Goal: Contribute content: Contribute content

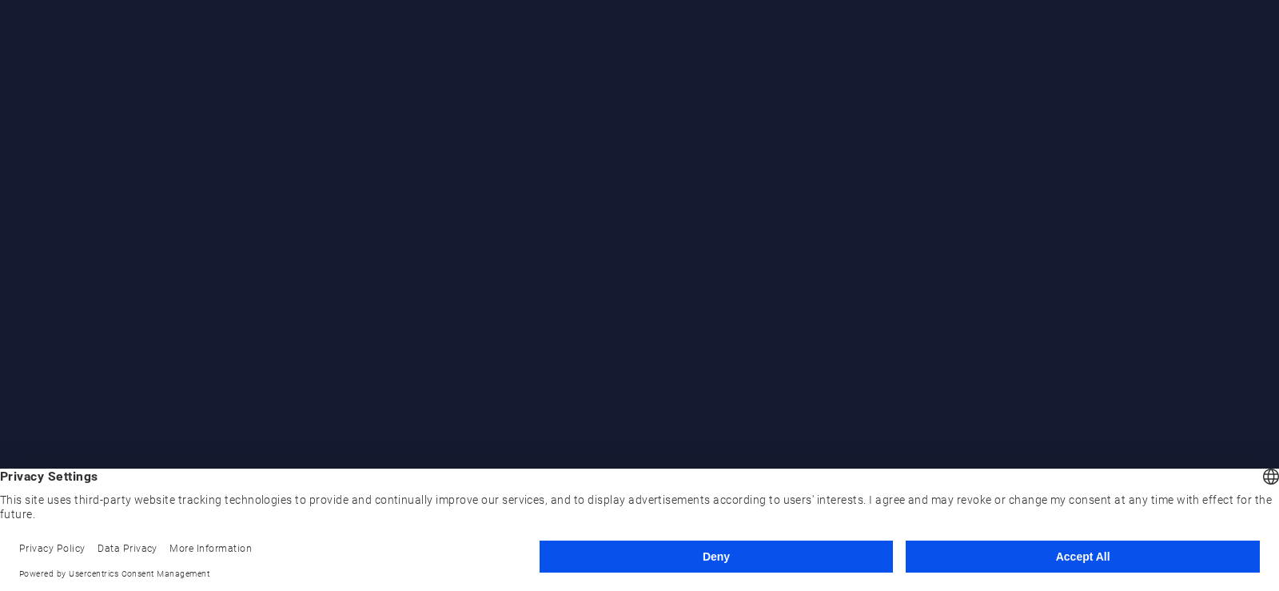
click at [1067, 556] on button "Accept All" at bounding box center [1083, 556] width 354 height 32
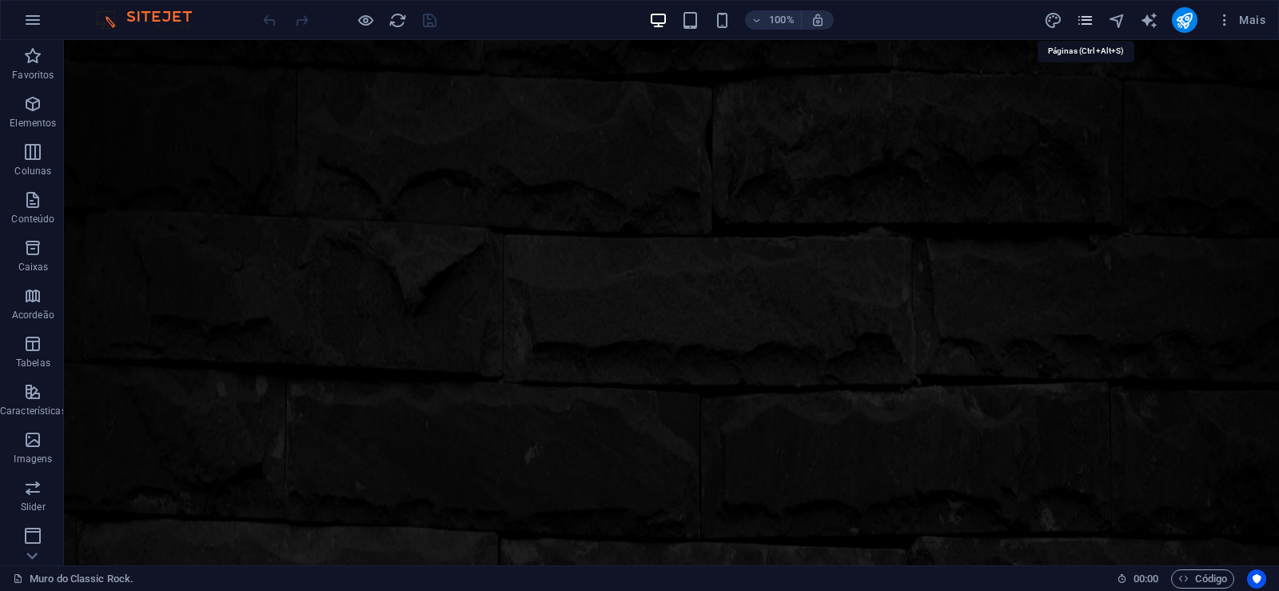
click at [1084, 22] on icon "pages" at bounding box center [1085, 20] width 18 height 18
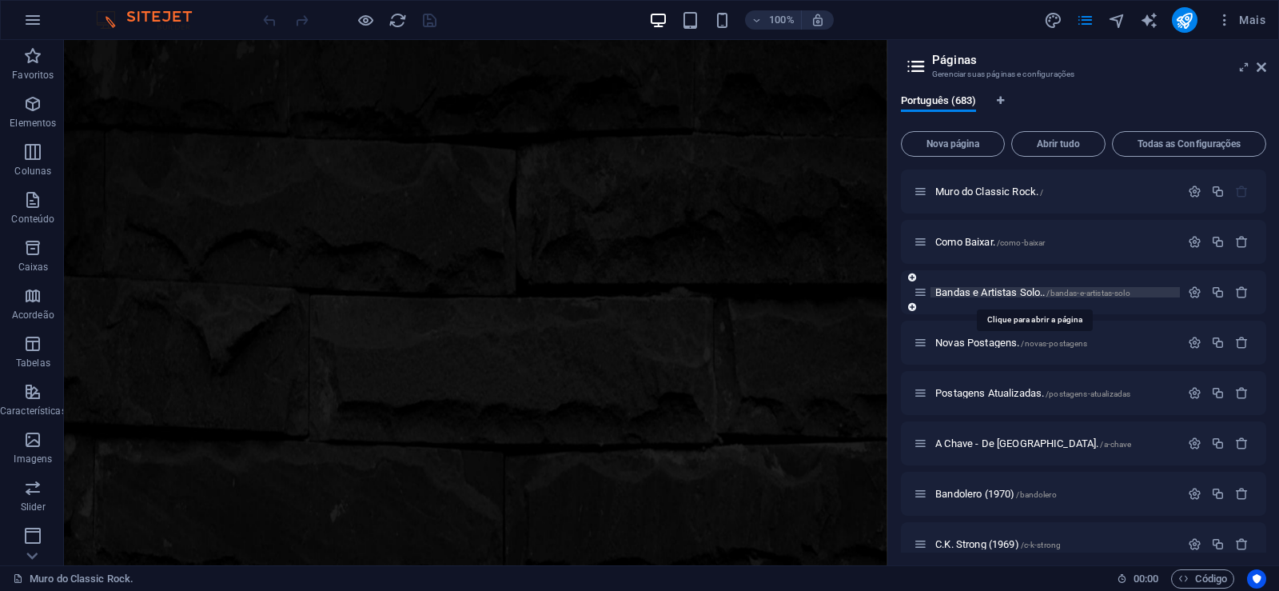
click at [983, 295] on span "Bandas e Artistas Solo.. /bandas-e-artistas-solo" at bounding box center [1032, 292] width 195 height 12
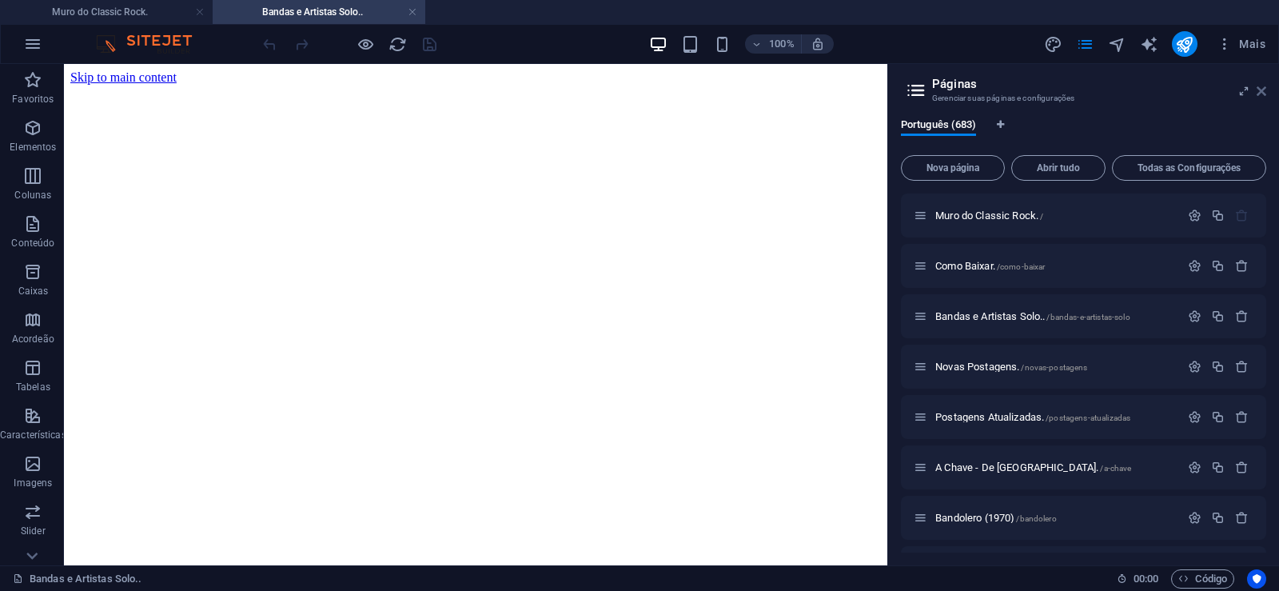
drag, startPoint x: 1263, startPoint y: 95, endPoint x: 738, endPoint y: 222, distance: 540.3
click at [1263, 95] on icon at bounding box center [1262, 91] width 10 height 13
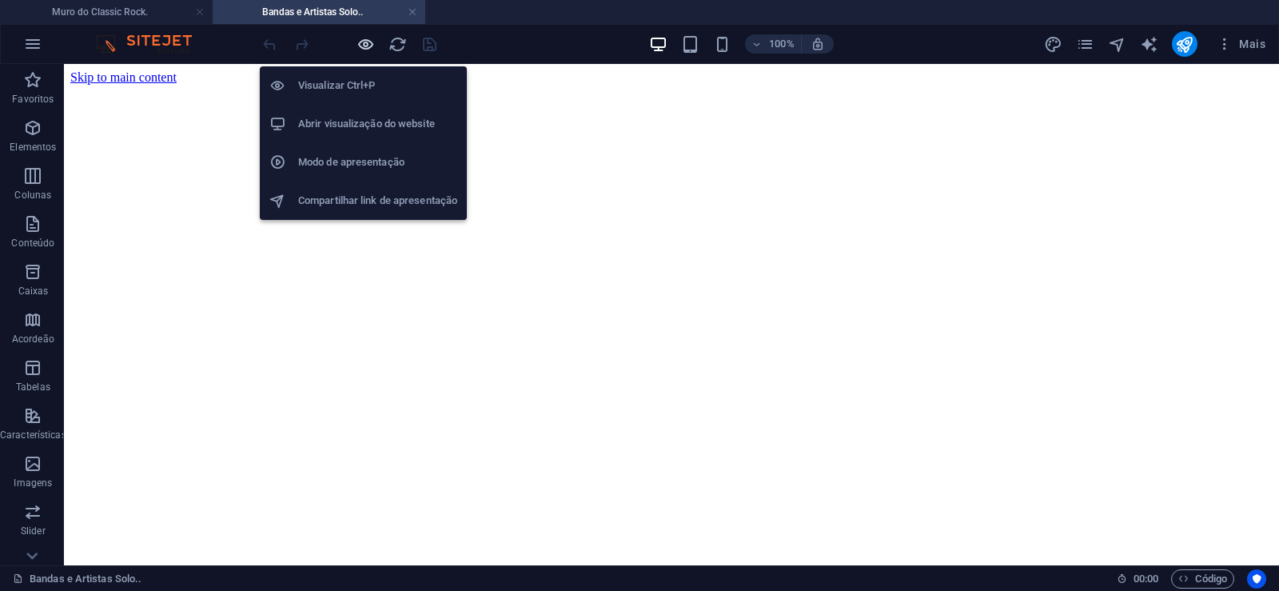
click at [365, 46] on icon "button" at bounding box center [366, 44] width 18 height 18
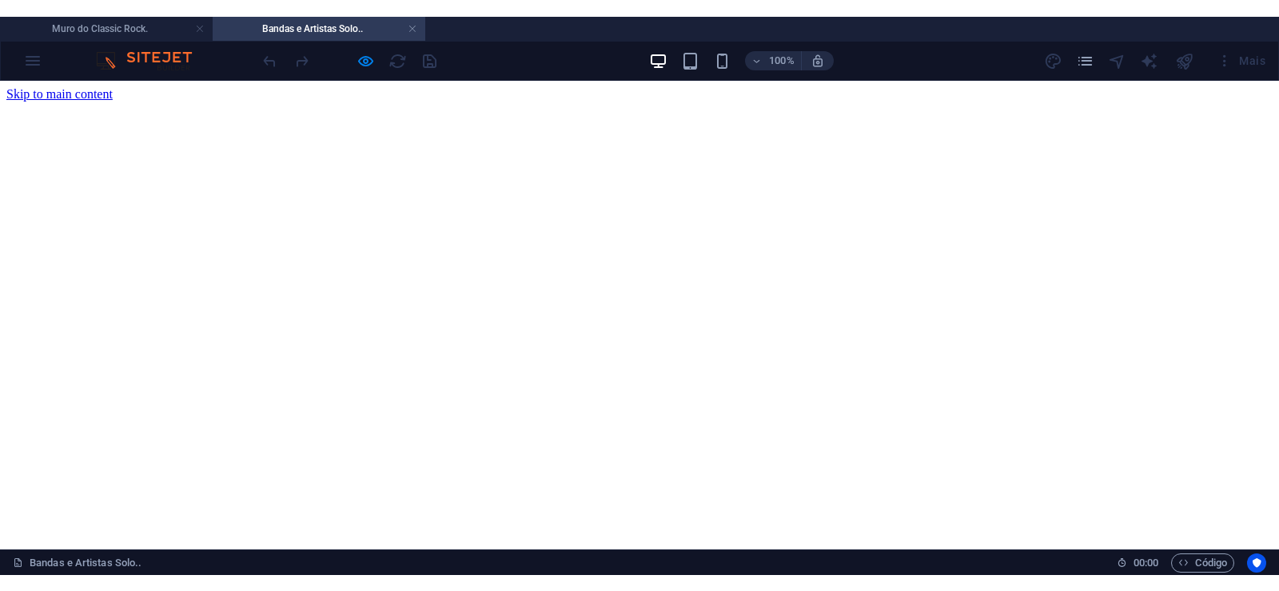
scroll to position [11315, 0]
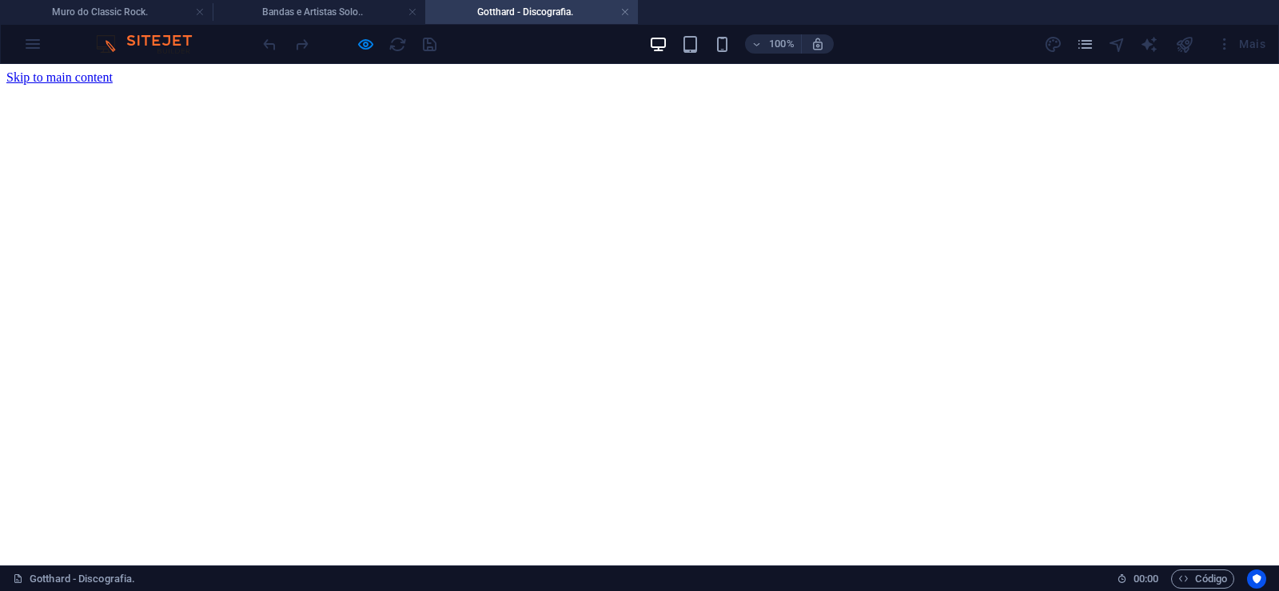
scroll to position [0, 0]
click div "Gotthard é [PERSON_NAME] de rock originária de [GEOGRAPHIC_DATA], [GEOGRAPHIC_D…"
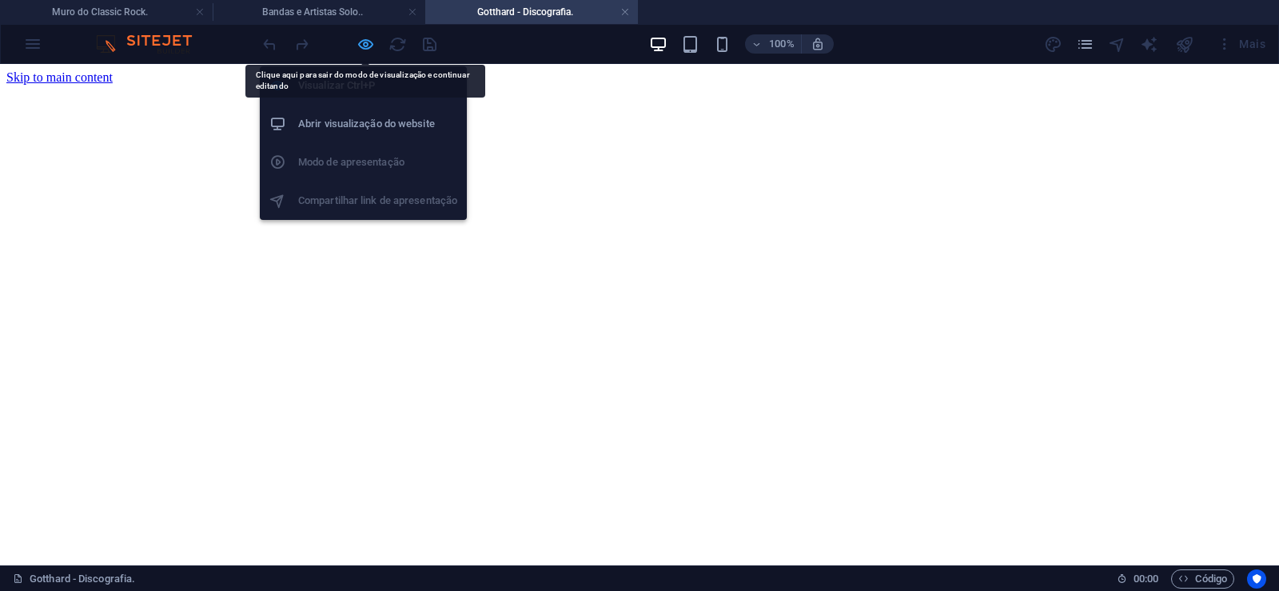
click at [360, 49] on icon "button" at bounding box center [366, 44] width 18 height 18
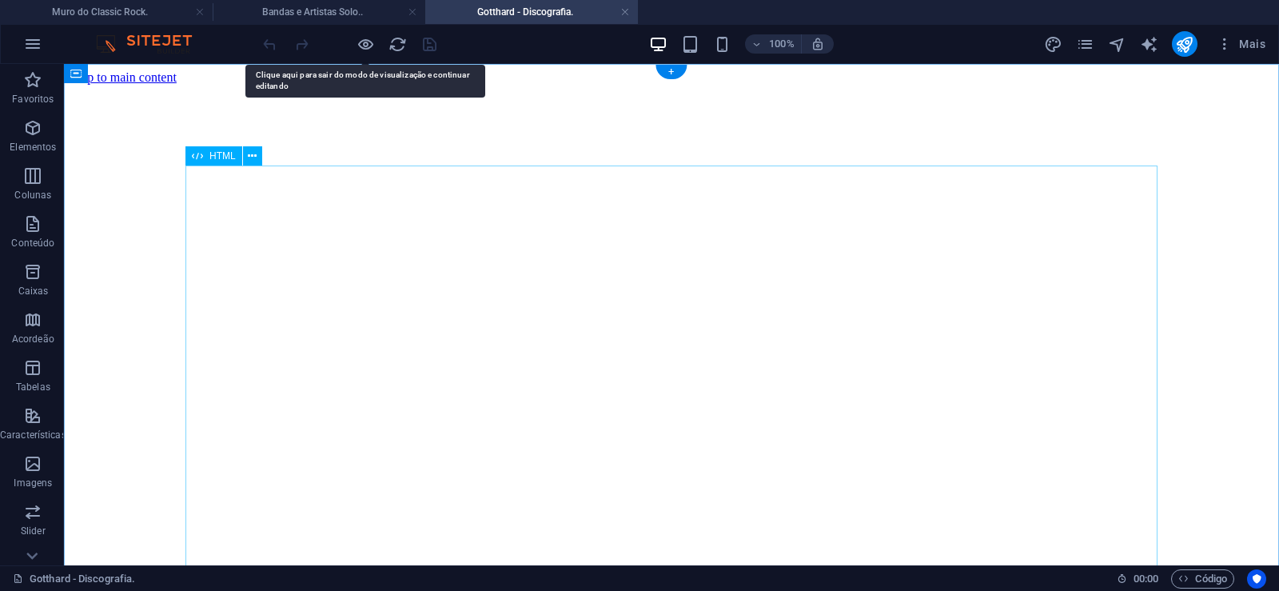
click div "Gotthard é [PERSON_NAME] de rock originária de [GEOGRAPHIC_DATA], [GEOGRAPHIC_D…"
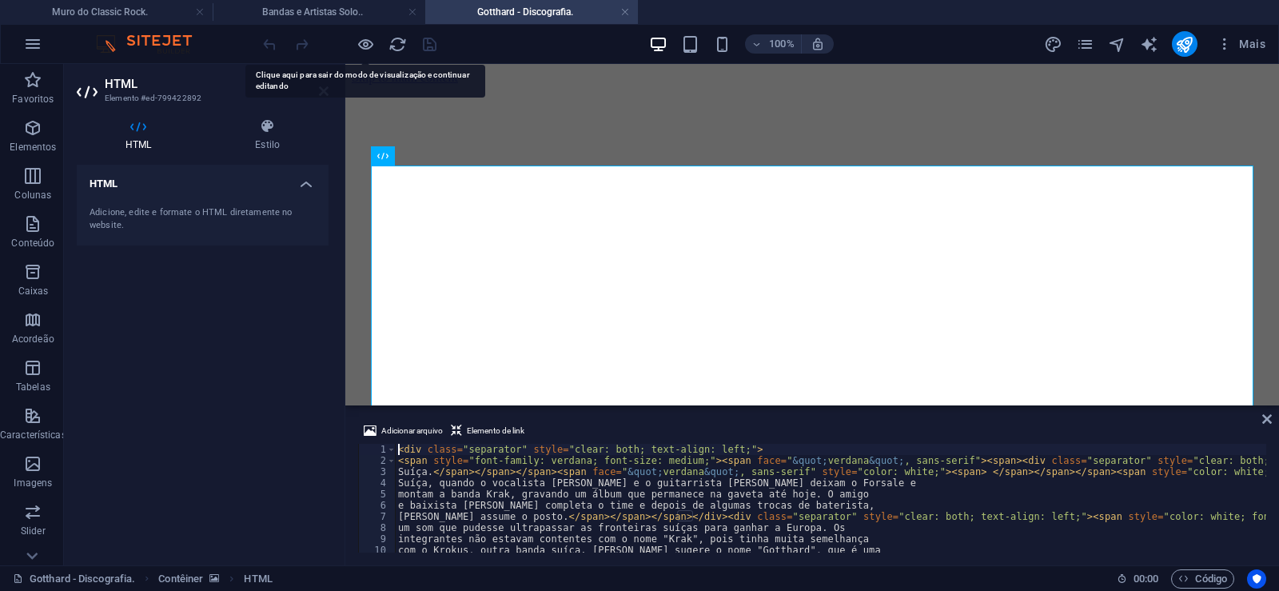
type textarea "[PERSON_NAME] assume o posto.</span></span></span></div><div class="separator" …"
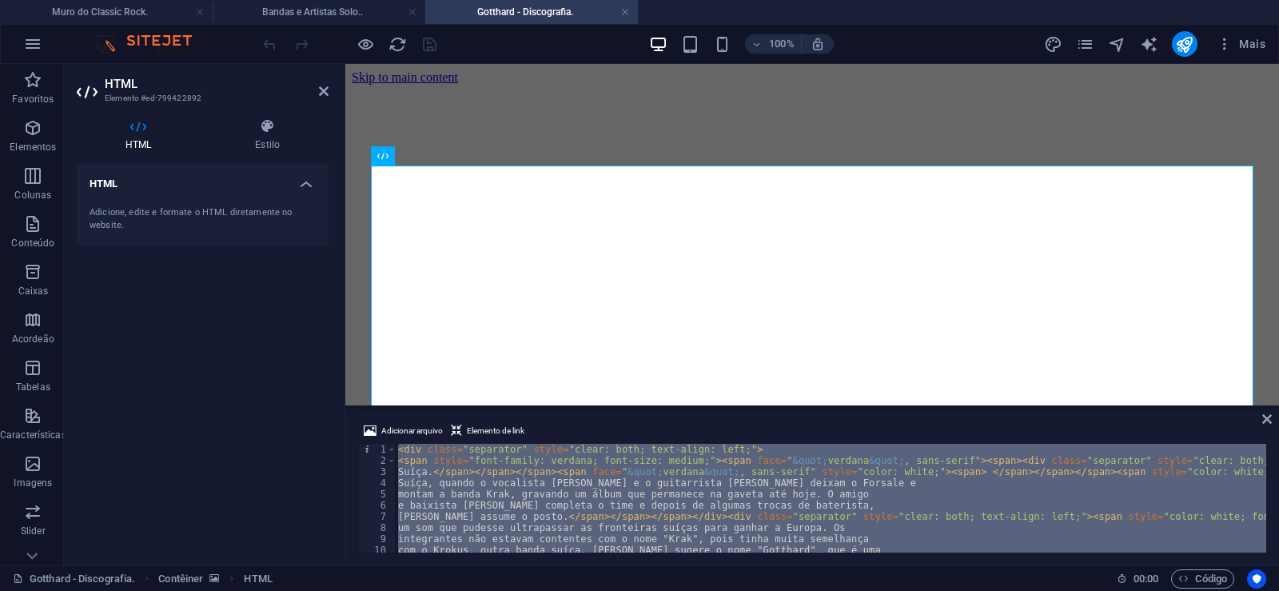
click at [890, 506] on div "< div class = "separator" style = "clear: both; text-align: left;" > < span sty…" at bounding box center [830, 498] width 871 height 109
type textarea "e baixista [PERSON_NAME] completa o time e depois de algumas trocas de baterist…"
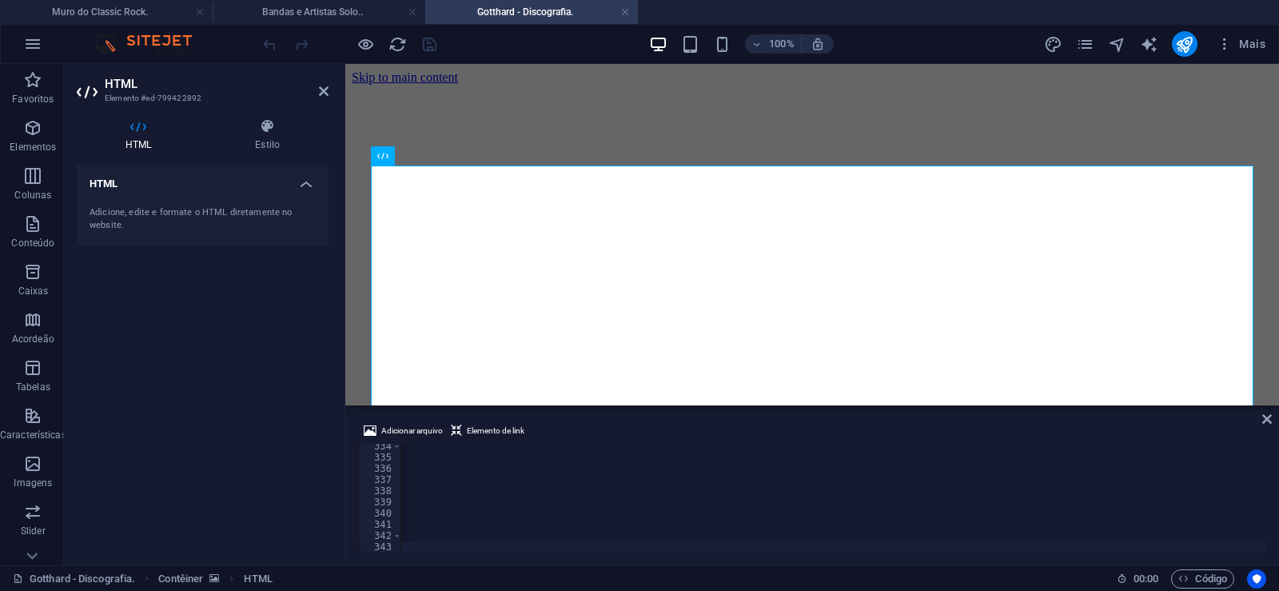
scroll to position [0, 53129]
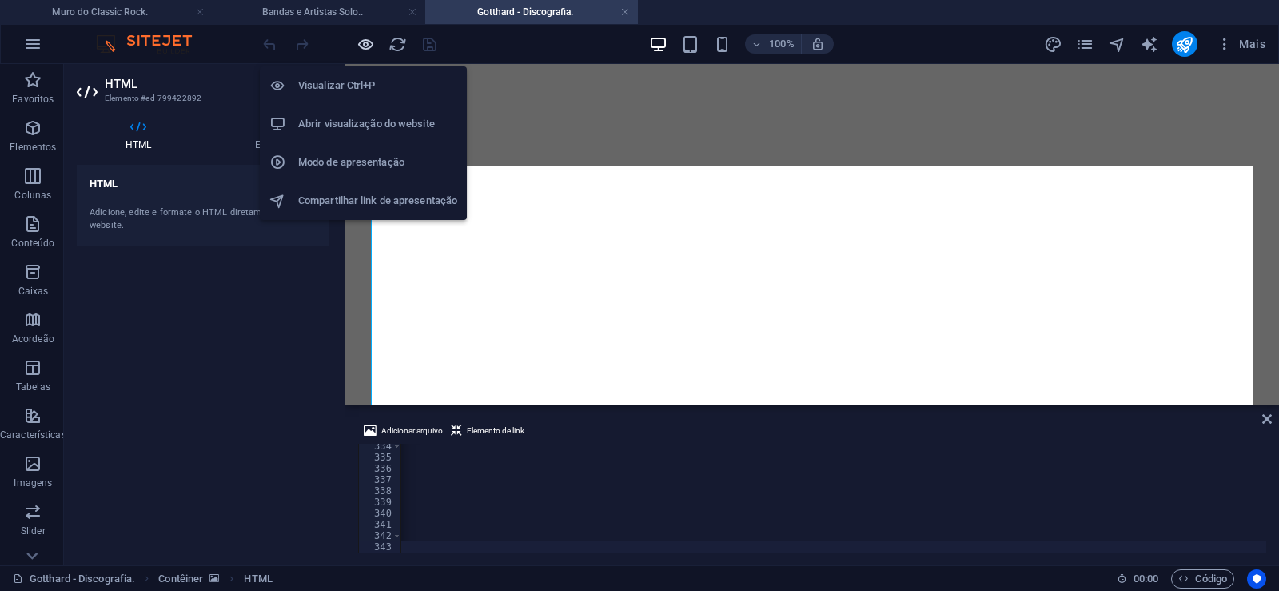
click at [364, 50] on icon "button" at bounding box center [366, 44] width 18 height 18
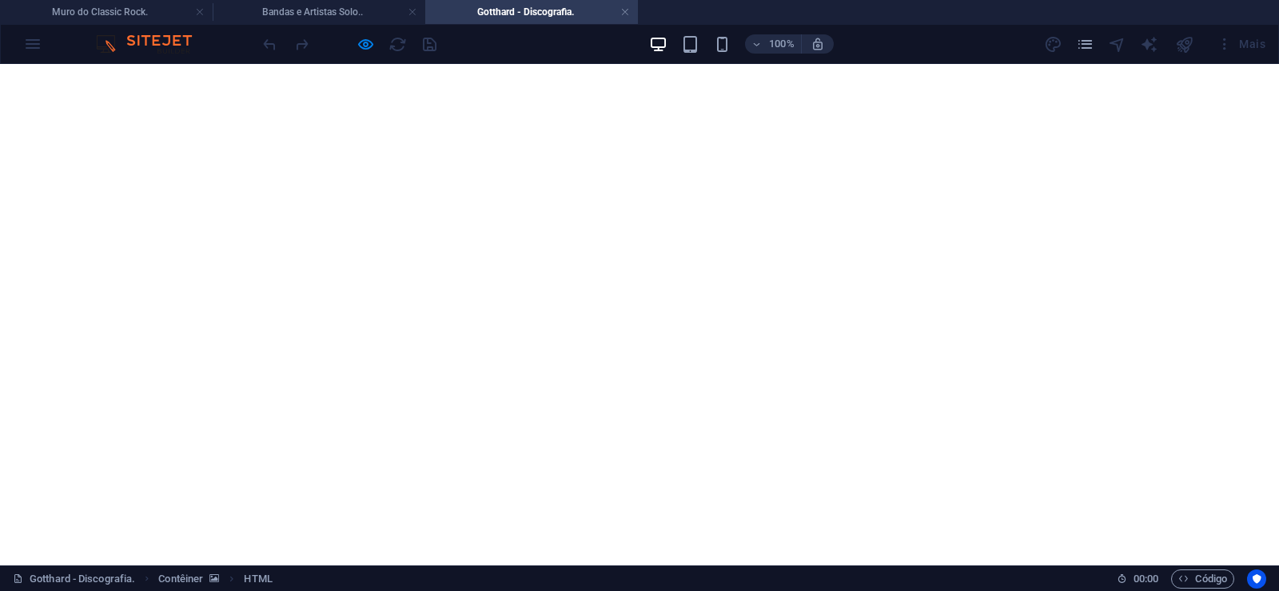
scroll to position [0, 0]
drag, startPoint x: 1272, startPoint y: 156, endPoint x: 1278, endPoint y: 10, distance: 146.4
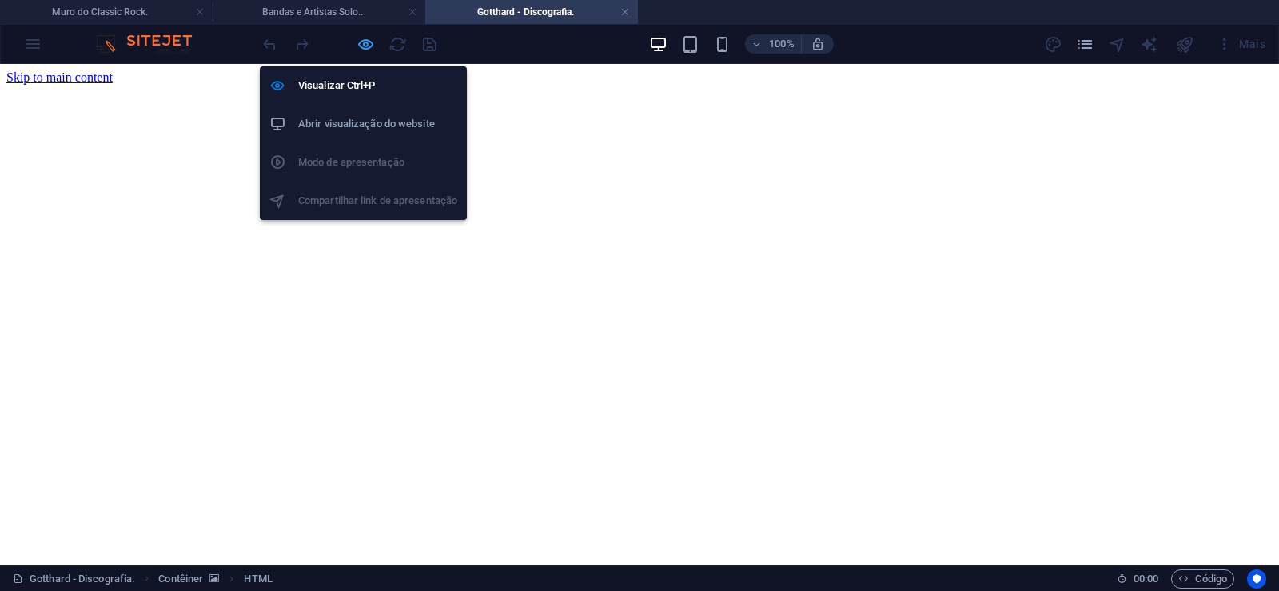
click at [364, 49] on icon "button" at bounding box center [366, 44] width 18 height 18
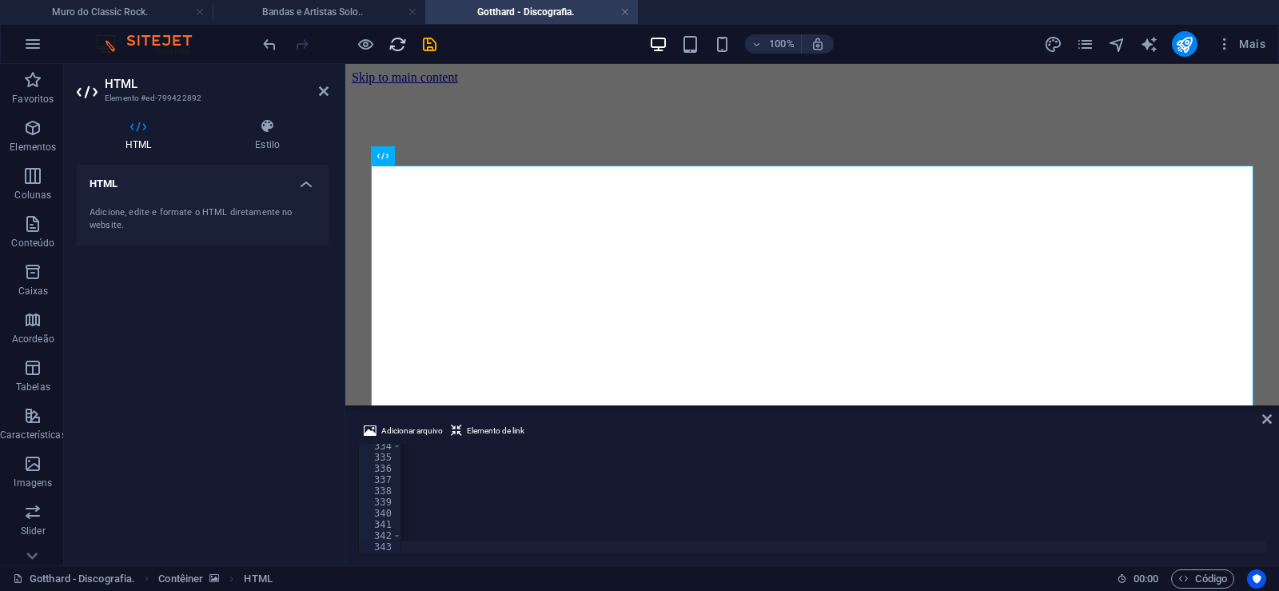
scroll to position [0, 53070]
click at [427, 48] on icon "save" at bounding box center [429, 44] width 18 height 18
click at [327, 91] on icon at bounding box center [324, 91] width 10 height 13
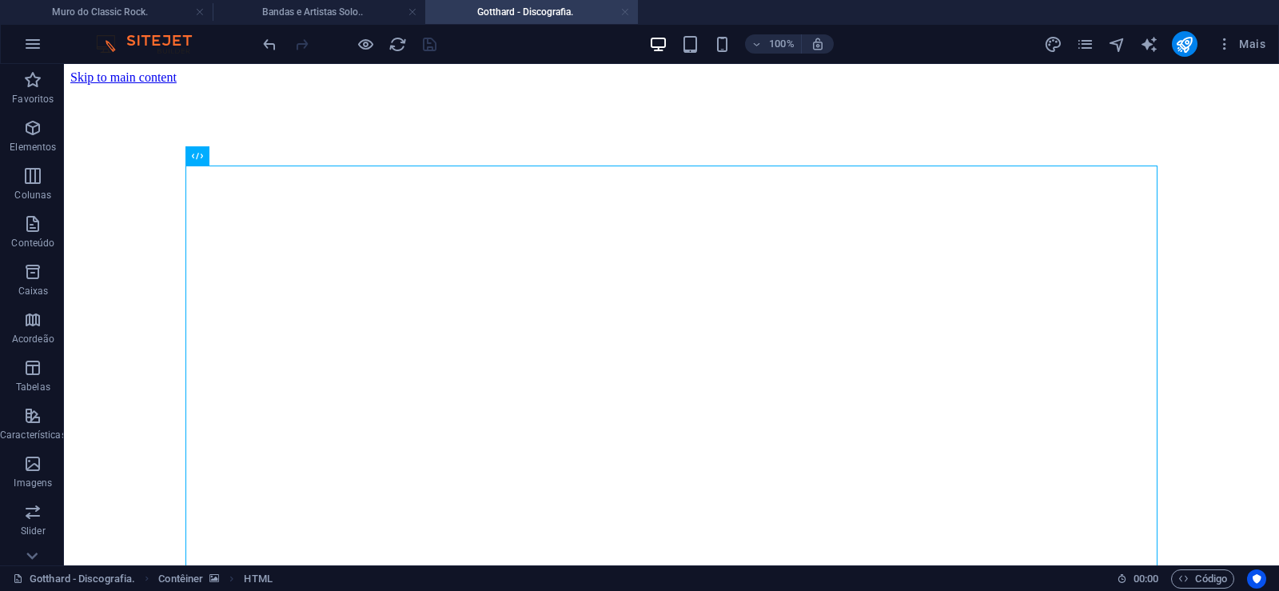
click at [629, 13] on link at bounding box center [625, 12] width 10 height 15
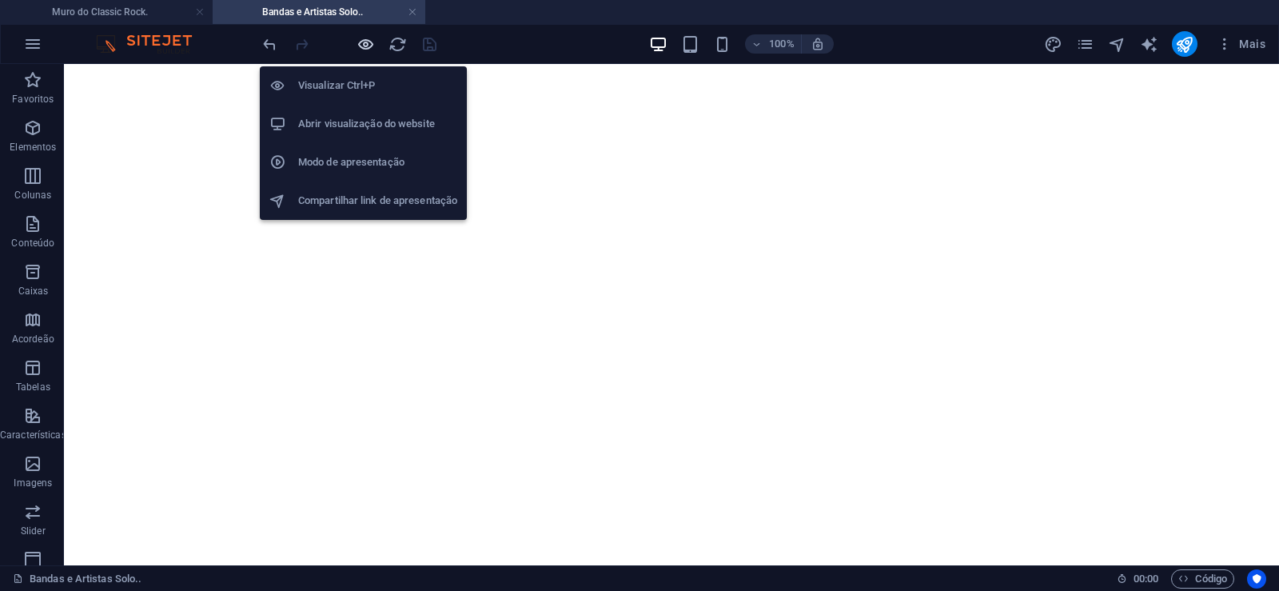
click at [363, 46] on icon "button" at bounding box center [366, 44] width 18 height 18
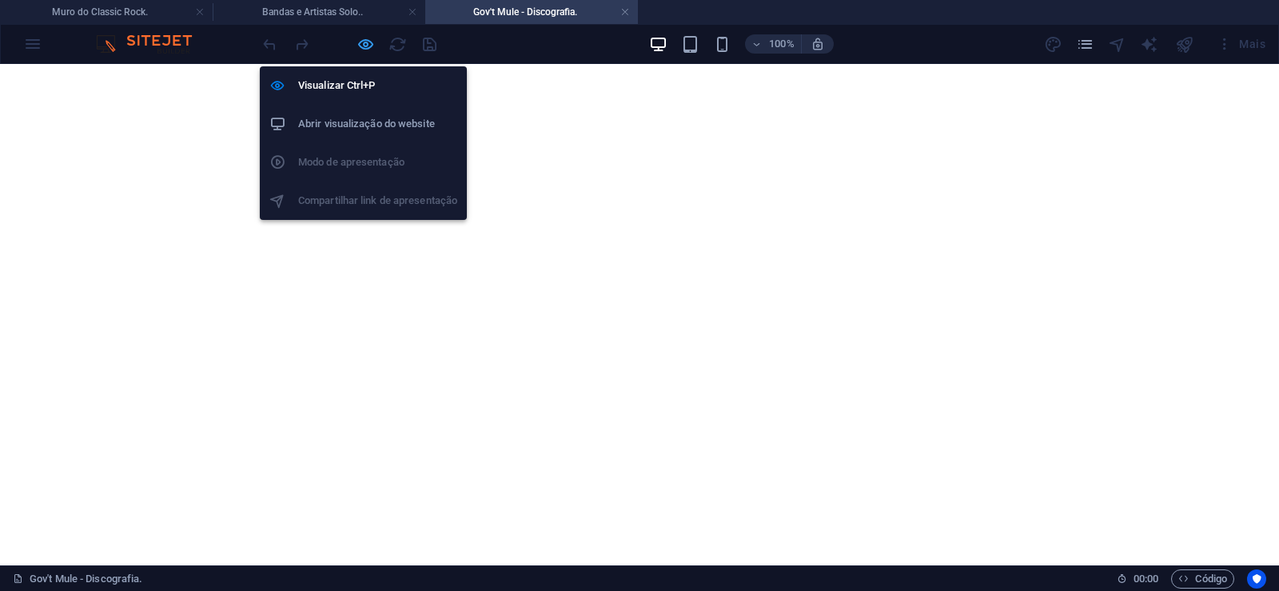
click at [365, 43] on icon "button" at bounding box center [366, 44] width 18 height 18
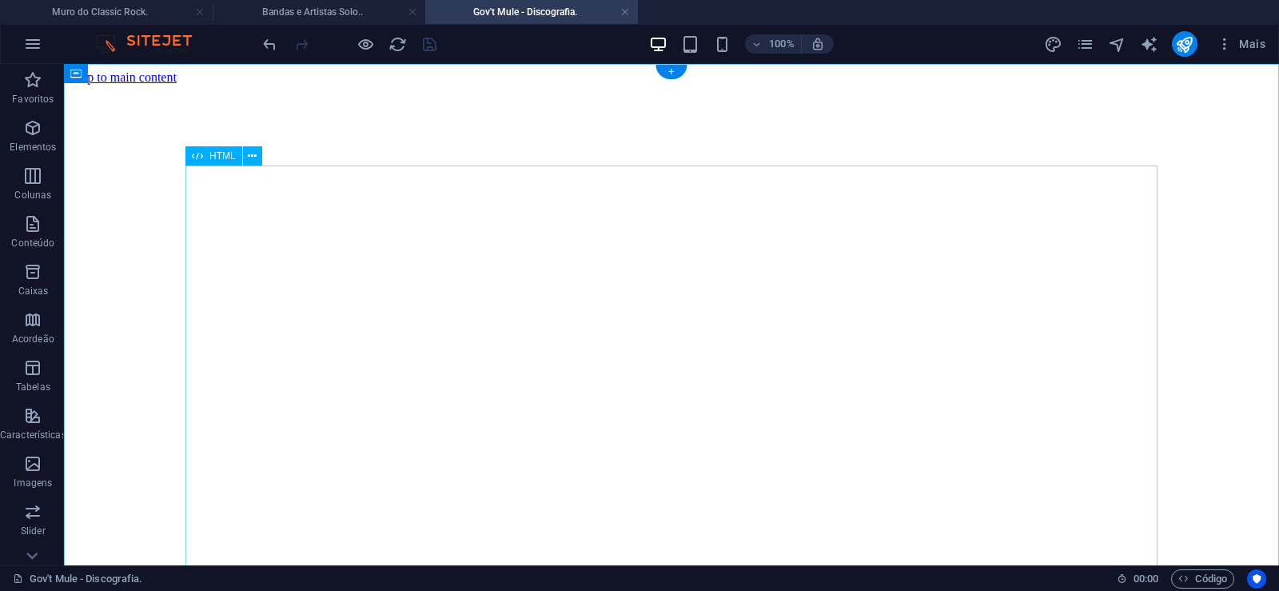
scroll to position [0, 0]
click div "Quando [PERSON_NAME] Brothers Band foi reformado em 1989, em resposta à popular…"
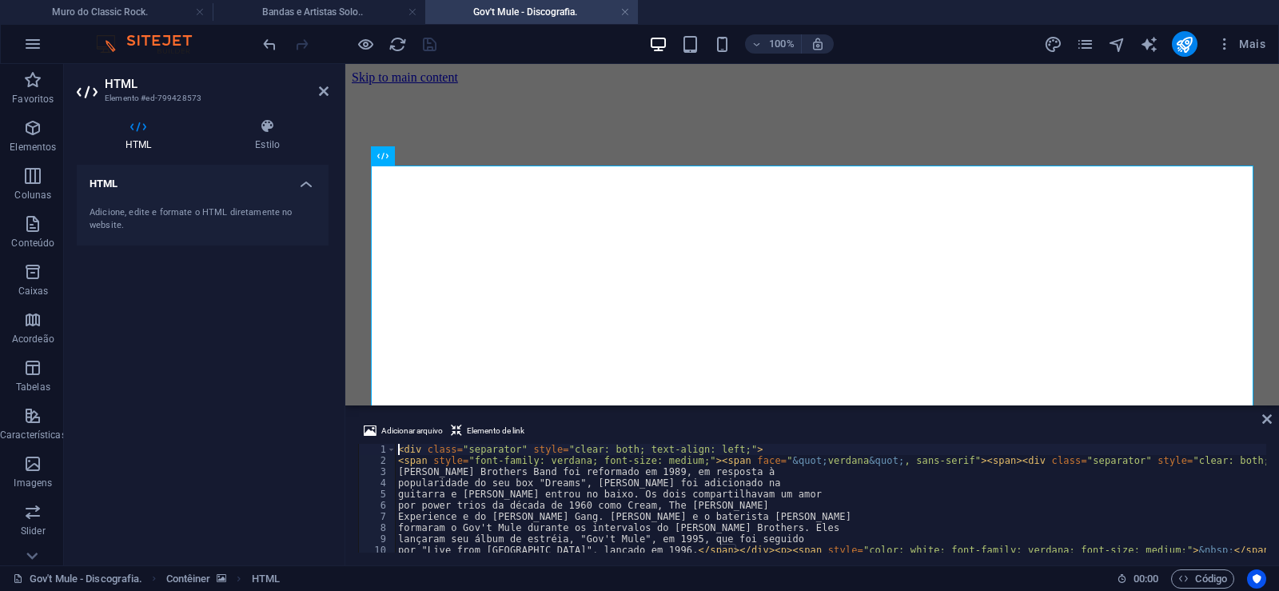
type textarea "por power trios da década de 1960 como Cream, The [PERSON_NAME]"
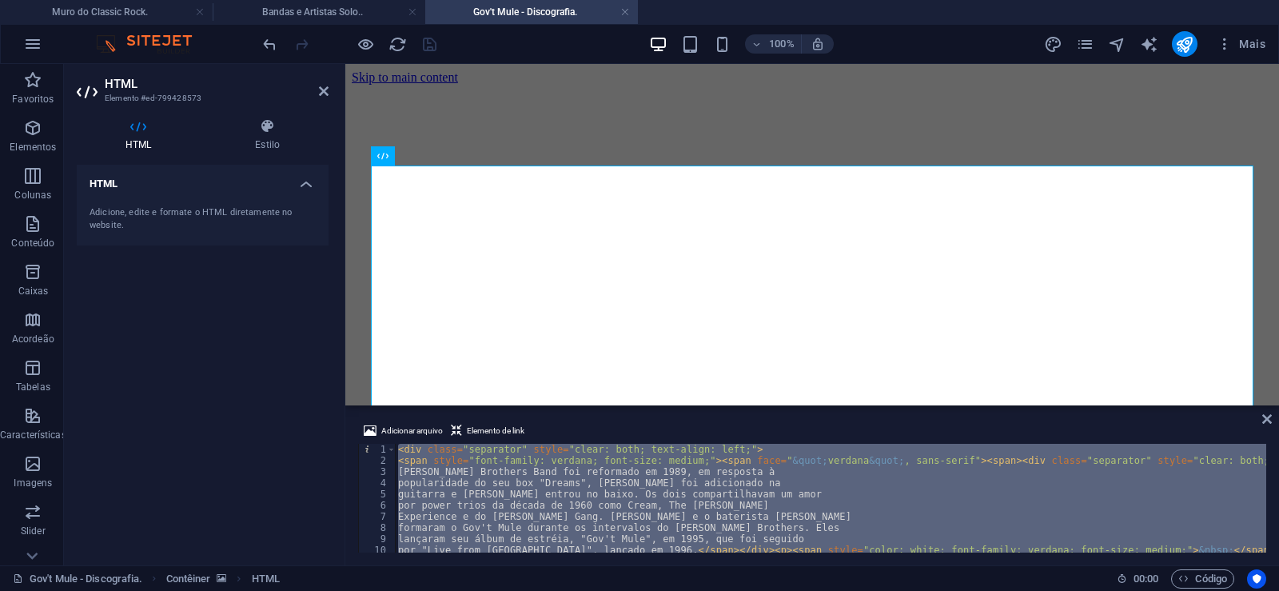
click at [921, 485] on div "< div class = "separator" style = "clear: both; text-align: left;" > < span sty…" at bounding box center [830, 498] width 871 height 109
type textarea "popularidade do seu box "Dreams", [PERSON_NAME] foi adicionado na"
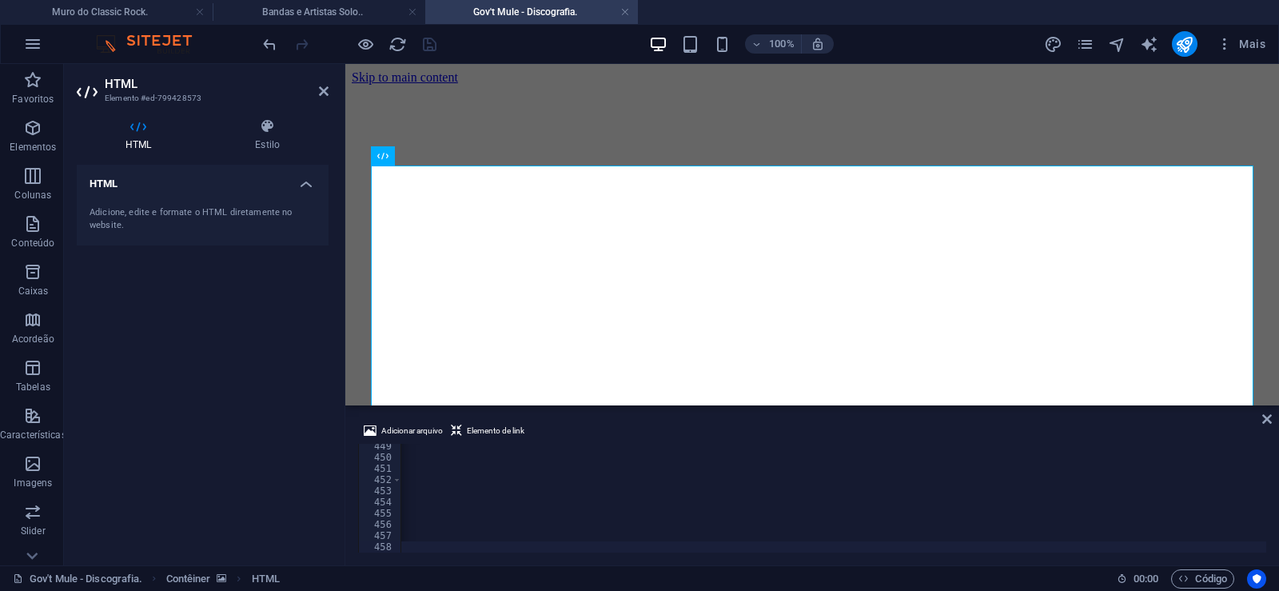
scroll to position [0, 53129]
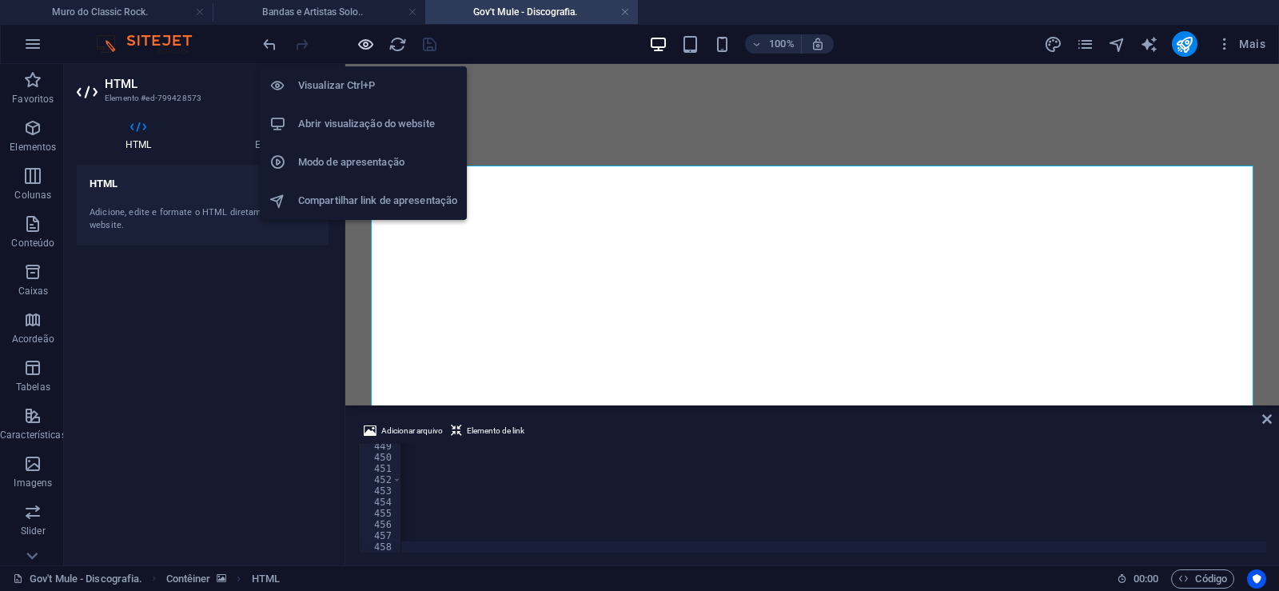
click at [364, 45] on icon "button" at bounding box center [366, 44] width 18 height 18
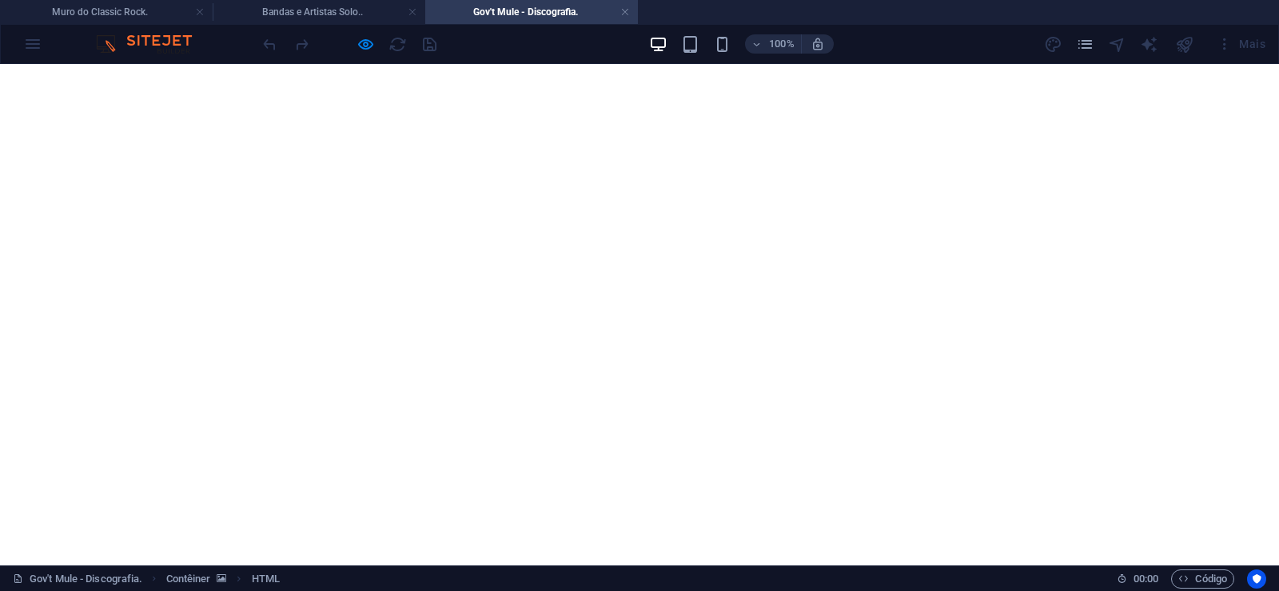
scroll to position [20920, 0]
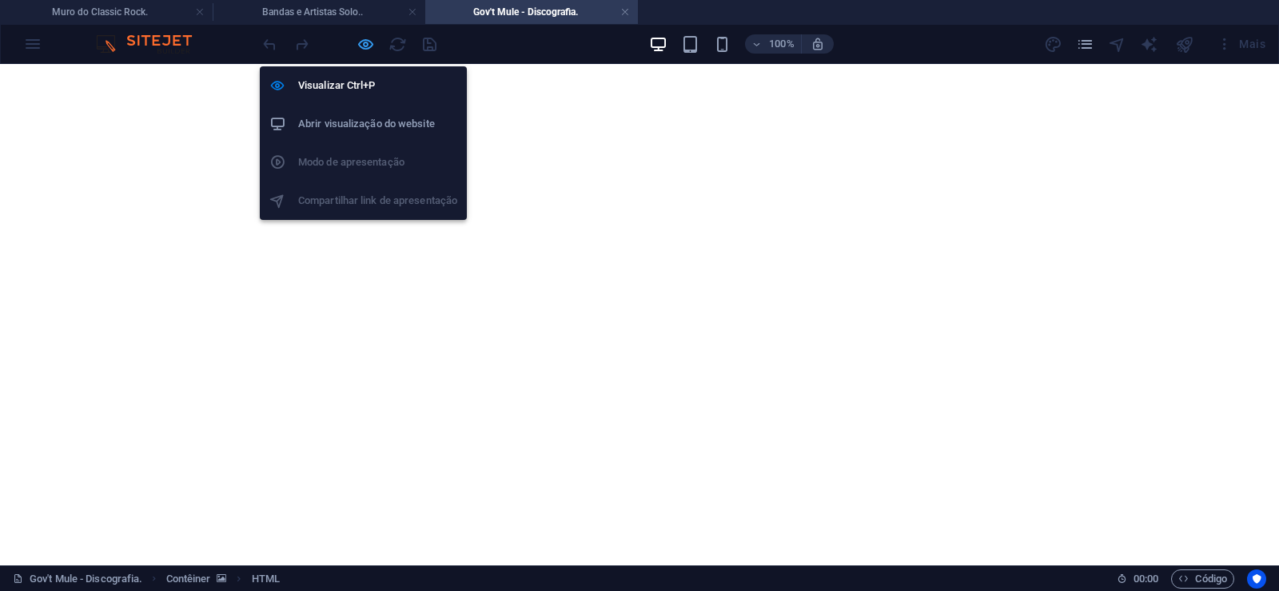
click at [366, 45] on icon "button" at bounding box center [366, 44] width 18 height 18
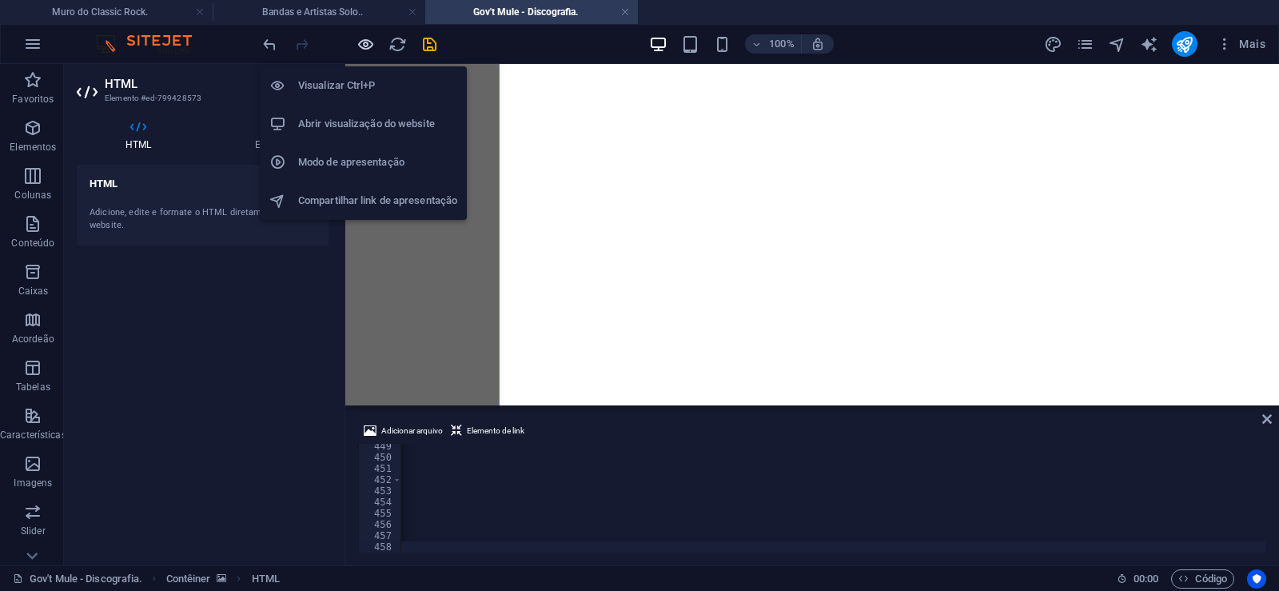
scroll to position [0, 53070]
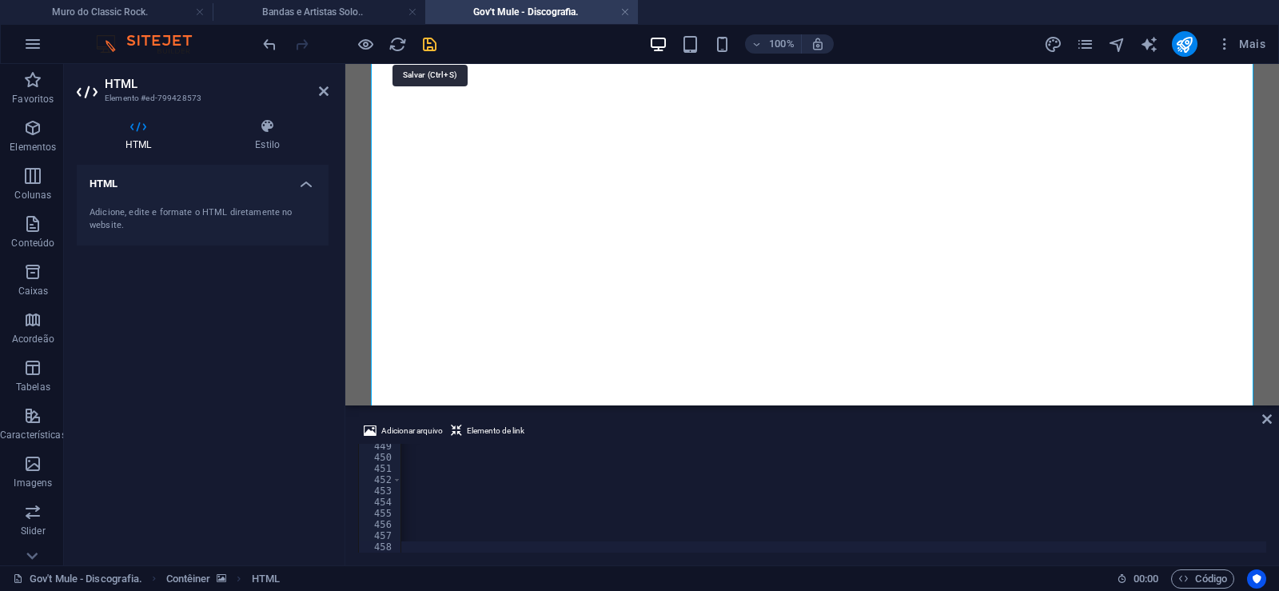
click at [431, 47] on icon "save" at bounding box center [429, 44] width 18 height 18
click at [630, 16] on h4 "Gov't Mule - Discografia." at bounding box center [531, 12] width 213 height 18
click at [623, 16] on link at bounding box center [625, 12] width 10 height 15
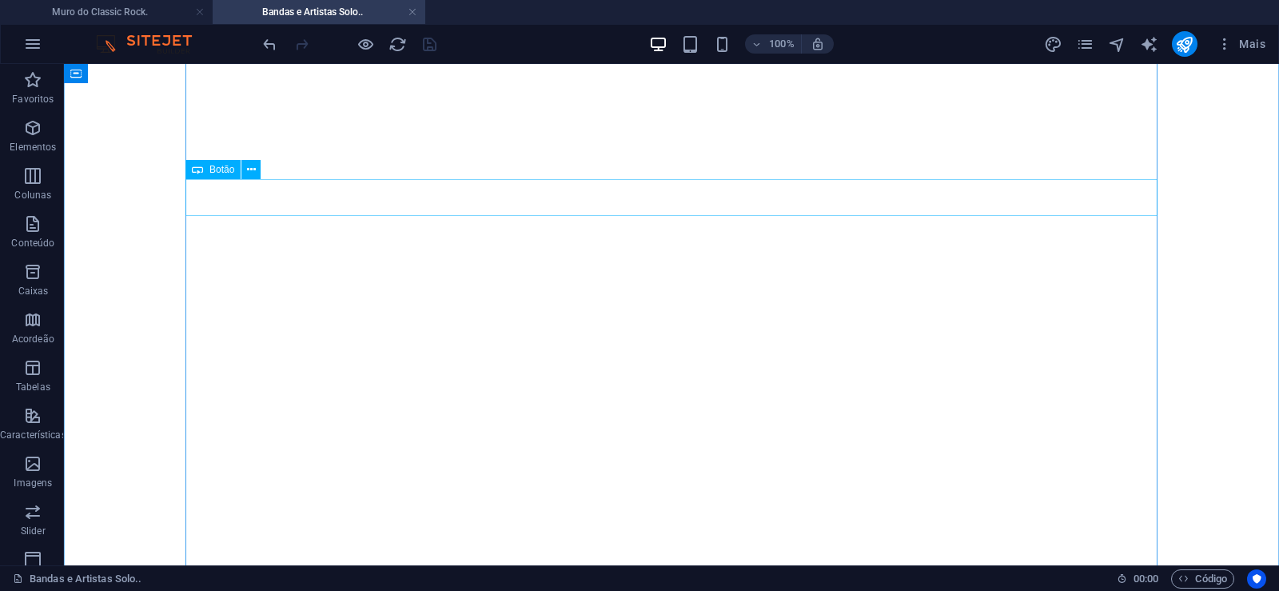
click at [199, 165] on icon at bounding box center [197, 169] width 11 height 19
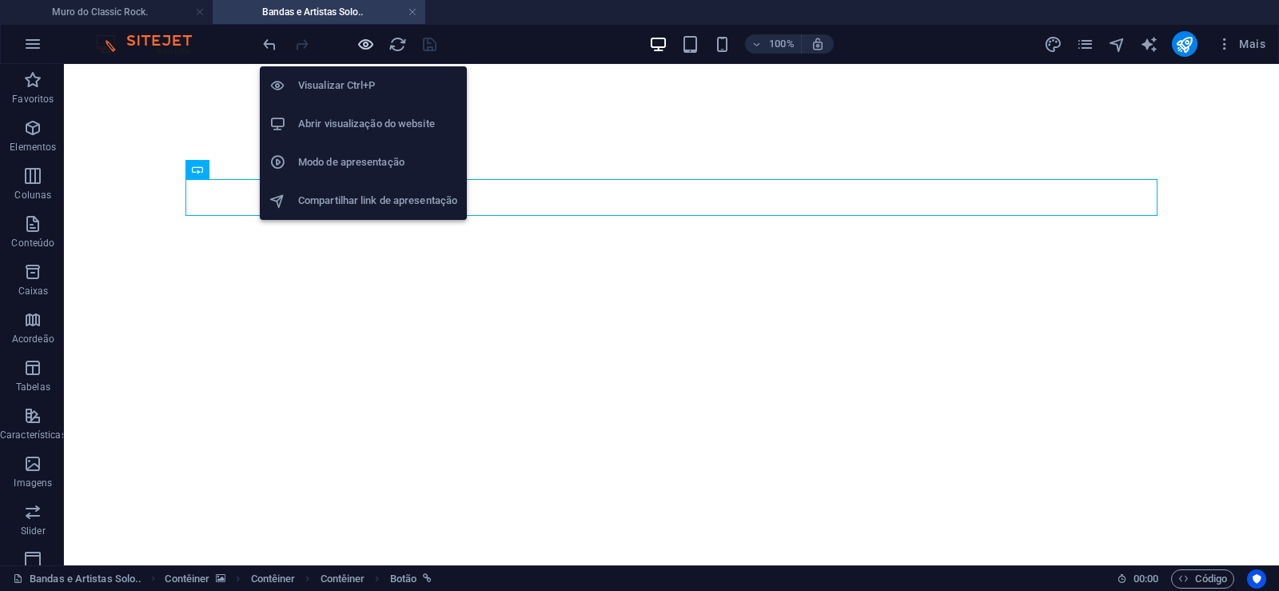
click at [365, 49] on icon "button" at bounding box center [366, 44] width 18 height 18
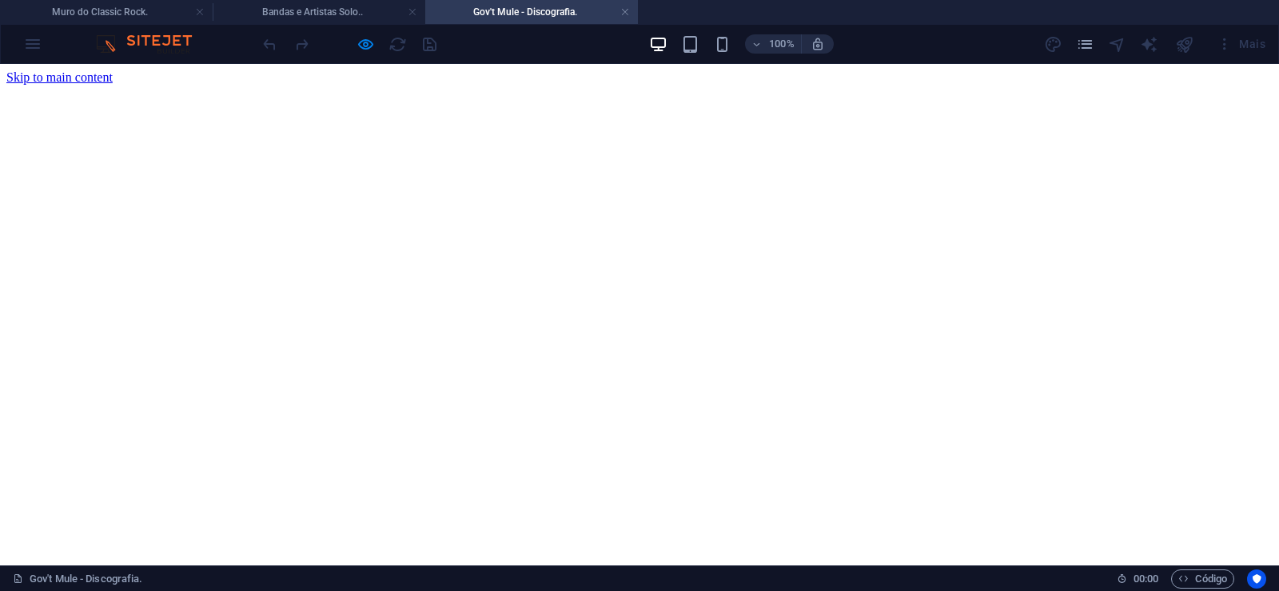
scroll to position [0, 0]
drag, startPoint x: 625, startPoint y: 8, endPoint x: 622, endPoint y: 46, distance: 37.7
click at [625, 8] on link at bounding box center [625, 12] width 10 height 15
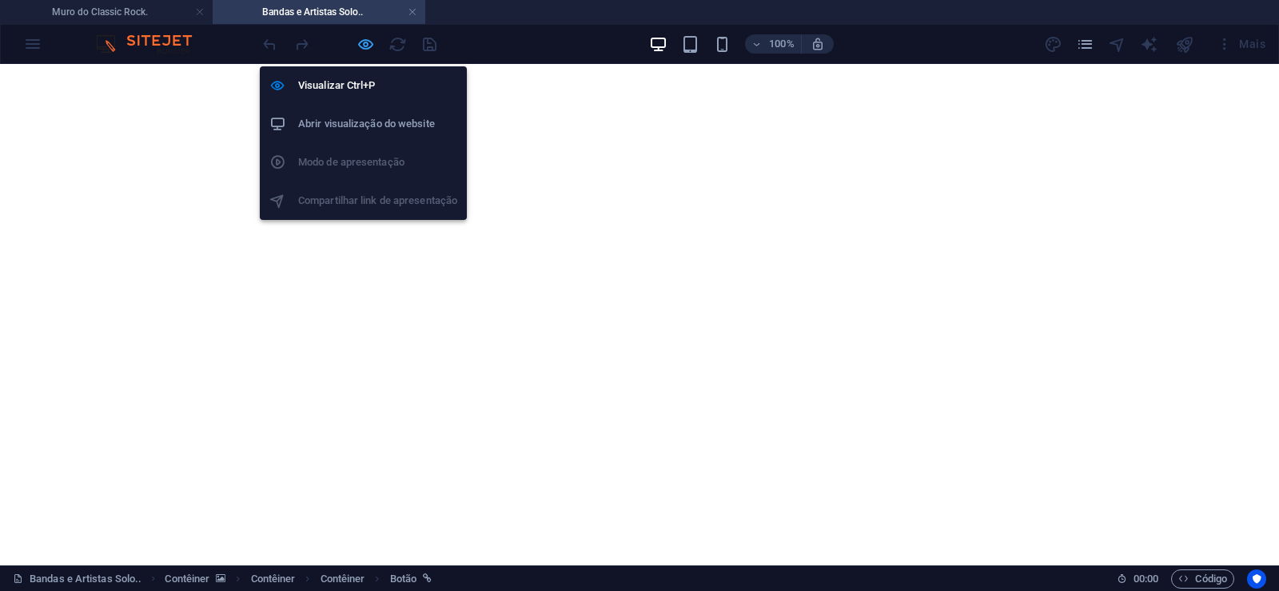
click at [360, 40] on icon "button" at bounding box center [366, 44] width 18 height 18
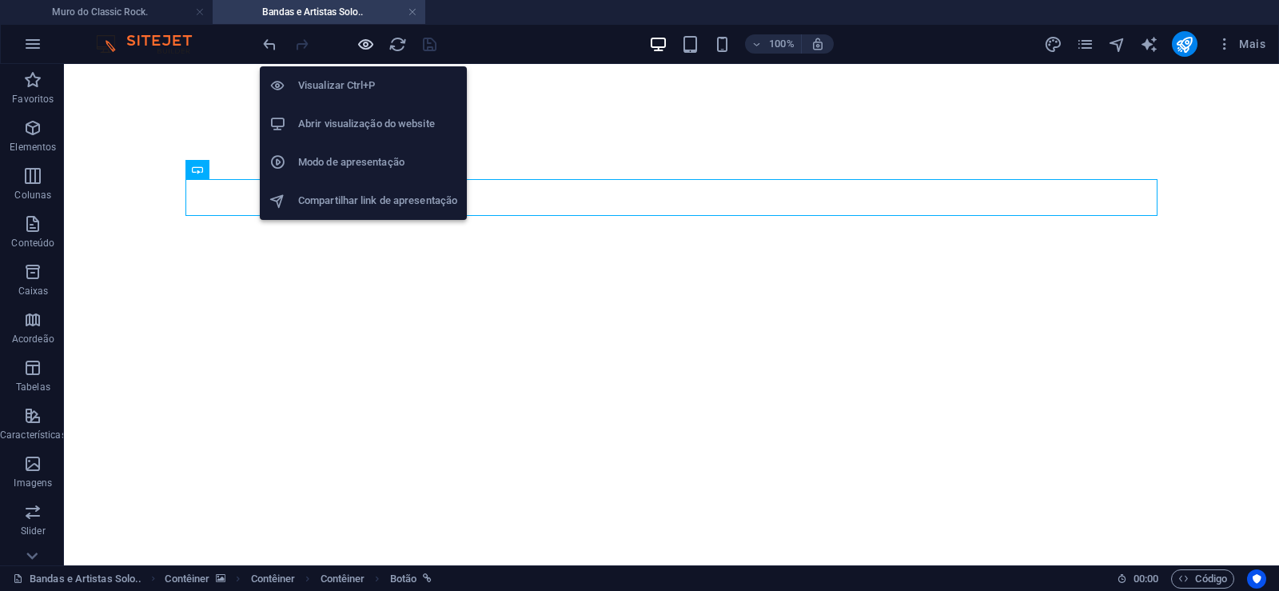
click at [360, 40] on icon "button" at bounding box center [366, 44] width 18 height 18
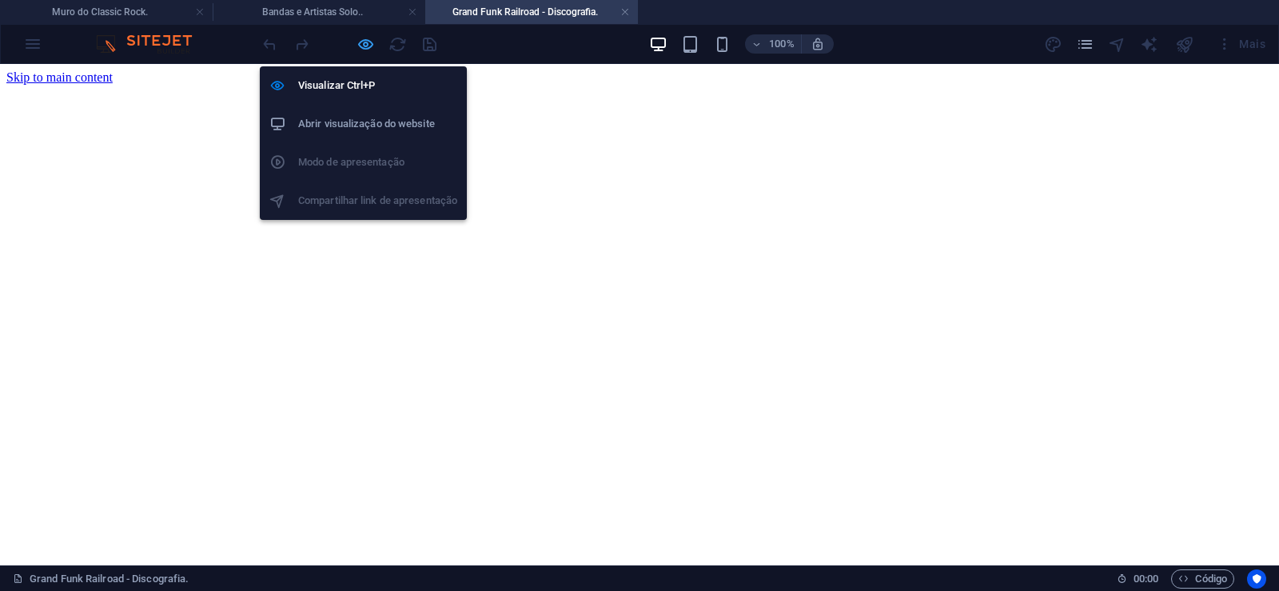
drag, startPoint x: 372, startPoint y: 40, endPoint x: 634, endPoint y: 333, distance: 392.9
click at [372, 40] on icon "button" at bounding box center [366, 44] width 18 height 18
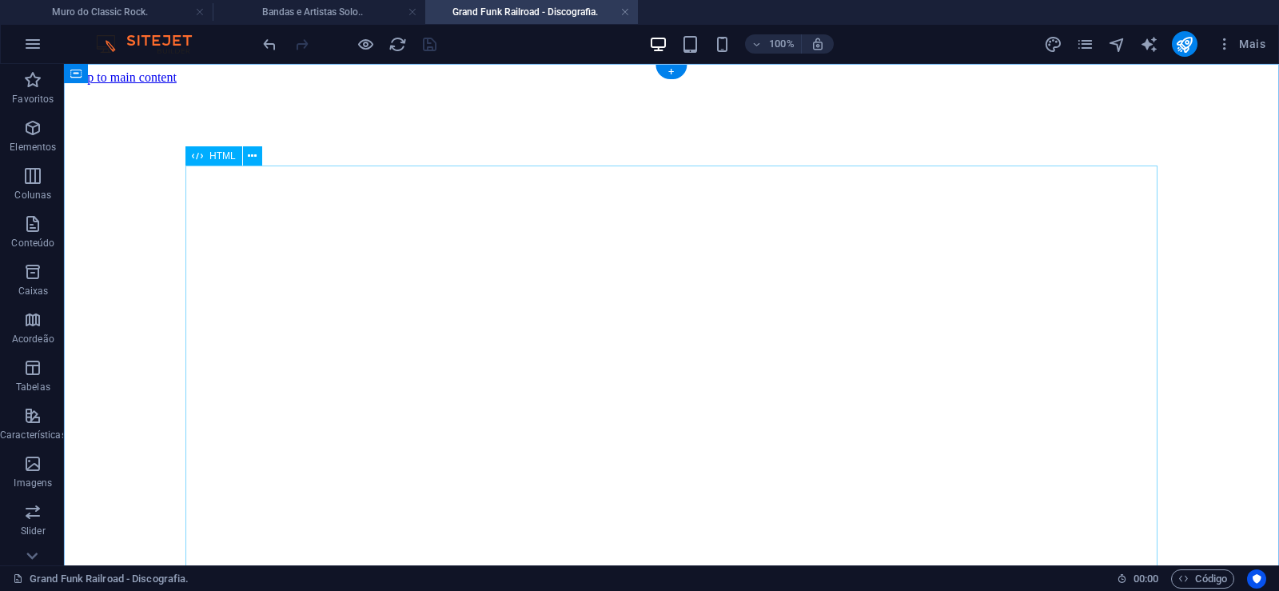
click div "Grand Funk Railroad é [PERSON_NAME] de rock da década de 1970, descoberta em 19…"
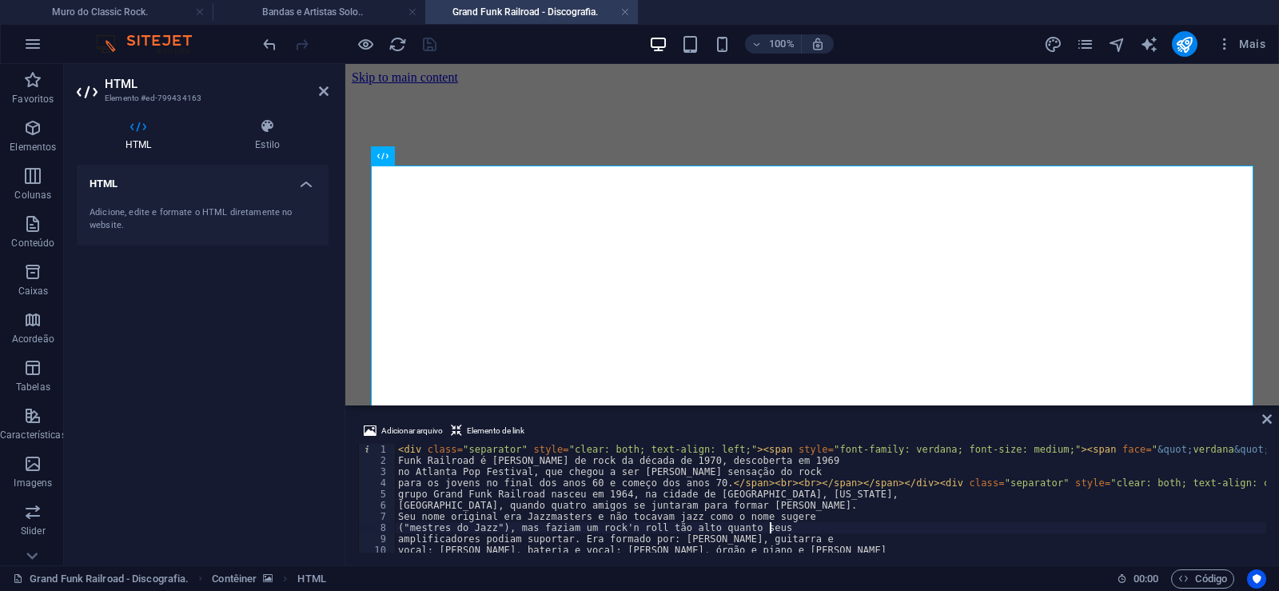
type textarea "("mestres do Jazz"), mas faziam um rock'n roll tão alto quanto seus"
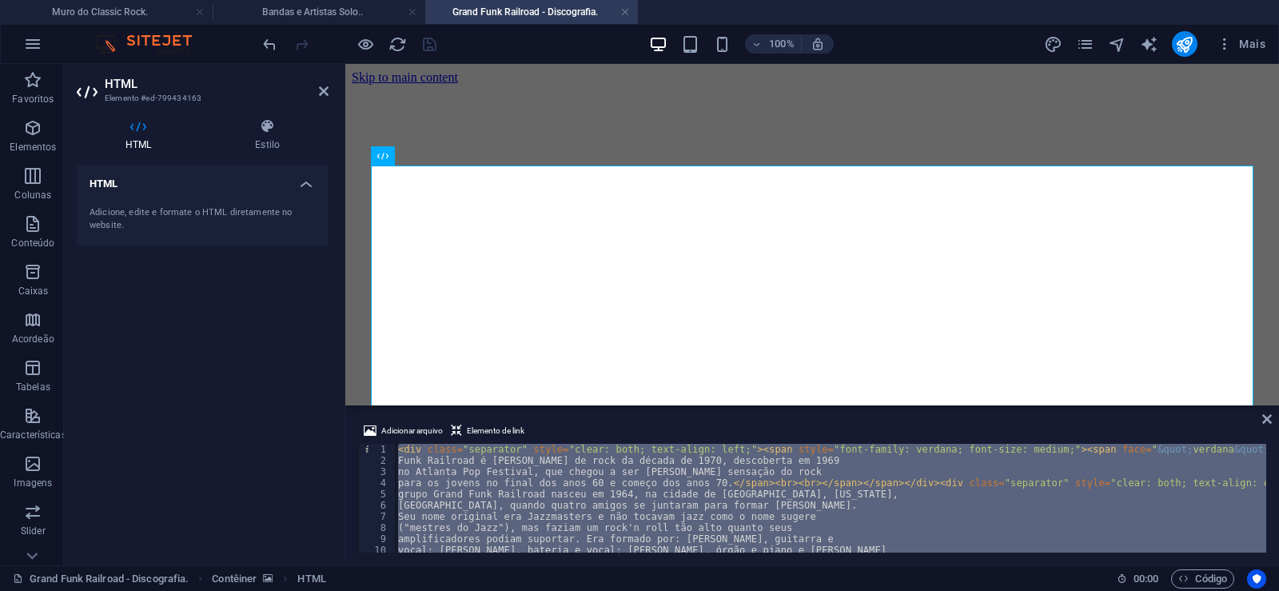
click at [905, 508] on div "< div class = "separator" style = "clear: both; text-align: left;" > < span sty…" at bounding box center [830, 498] width 871 height 109
type textarea "[GEOGRAPHIC_DATA], quando quatro amigos se juntaram para formar [PERSON_NAME]."
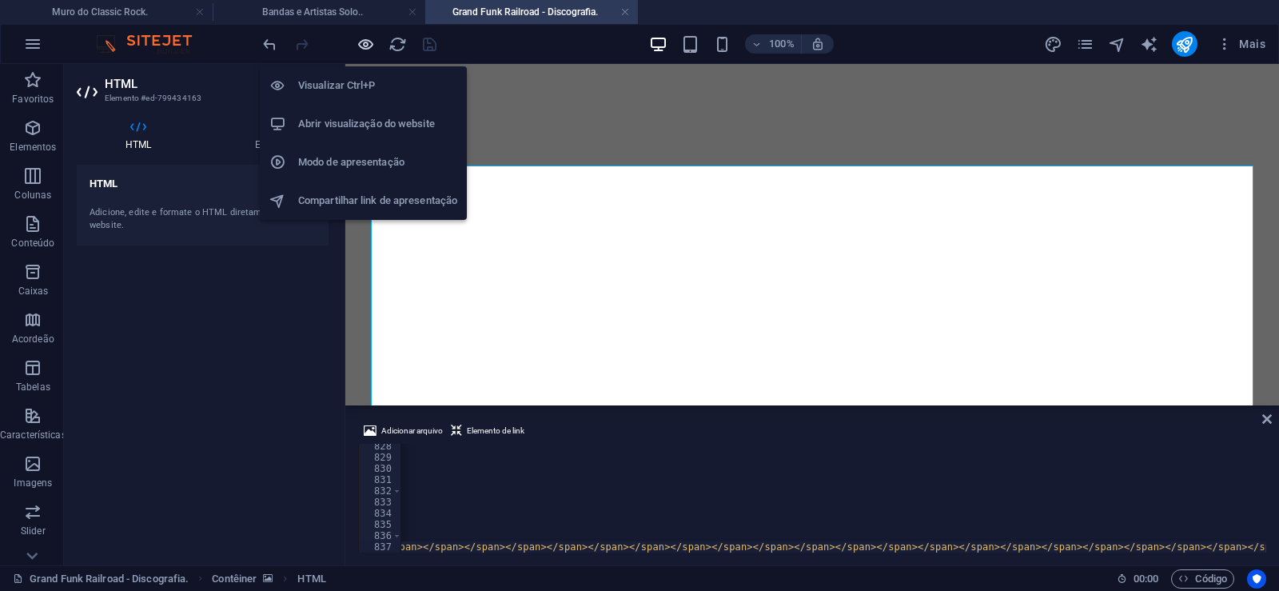
click at [362, 38] on icon "button" at bounding box center [366, 44] width 18 height 18
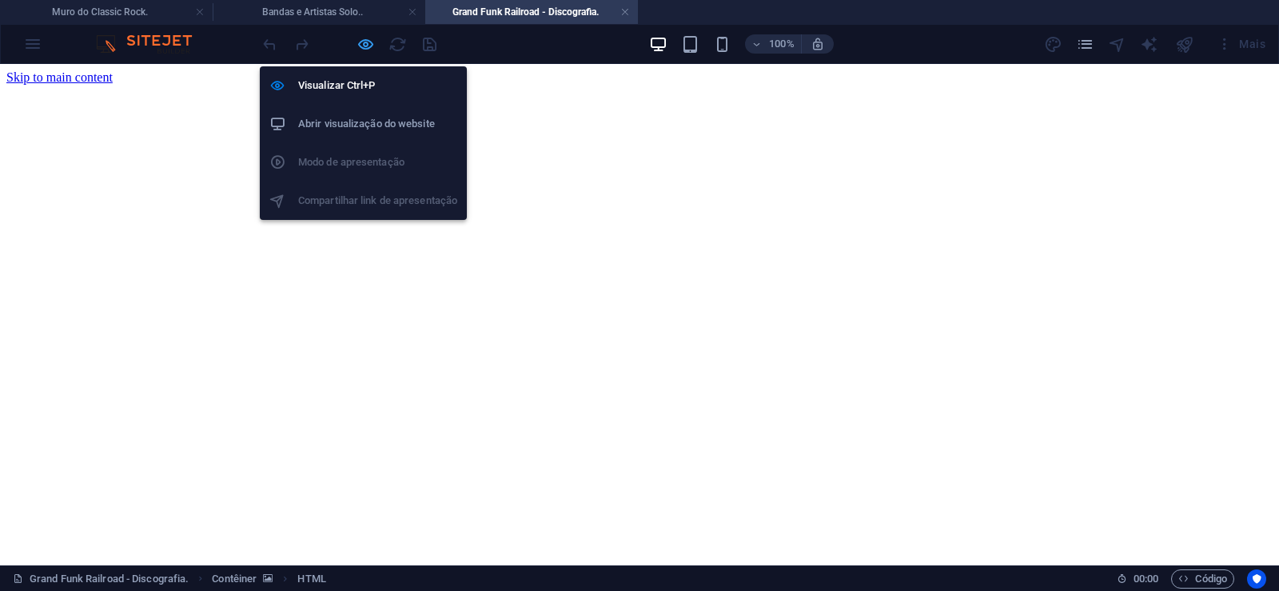
click at [366, 45] on icon "button" at bounding box center [366, 44] width 18 height 18
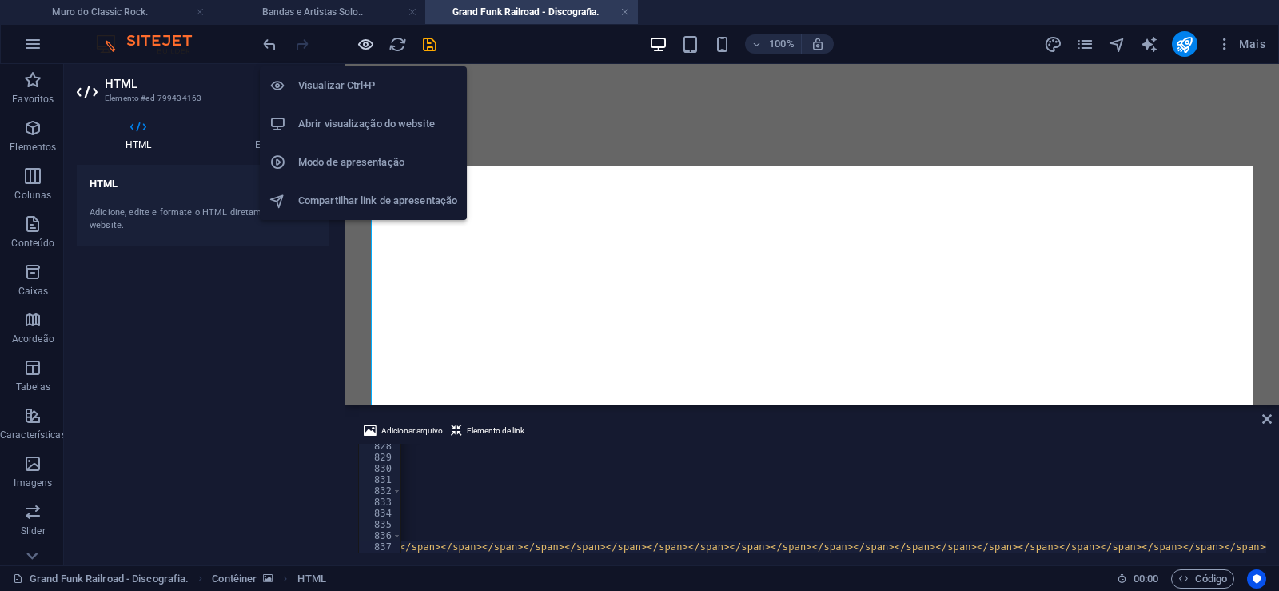
scroll to position [0, 40430]
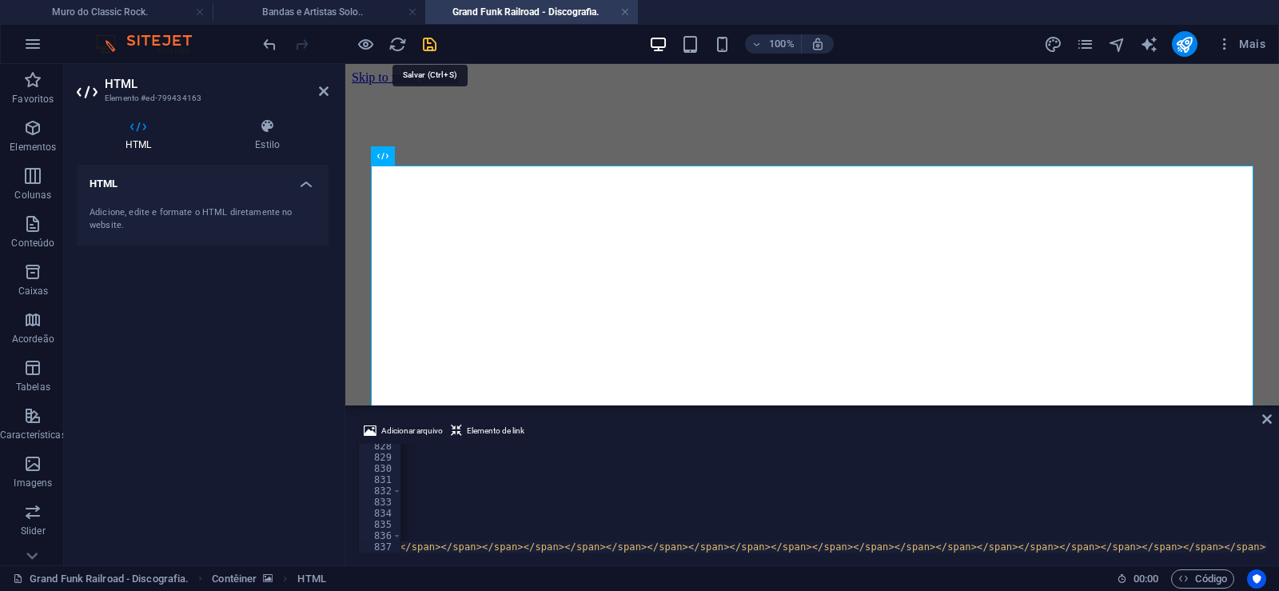
click at [428, 35] on icon "save" at bounding box center [429, 44] width 18 height 18
click at [1188, 42] on icon "publish" at bounding box center [1184, 44] width 18 height 18
